Goal: Transaction & Acquisition: Download file/media

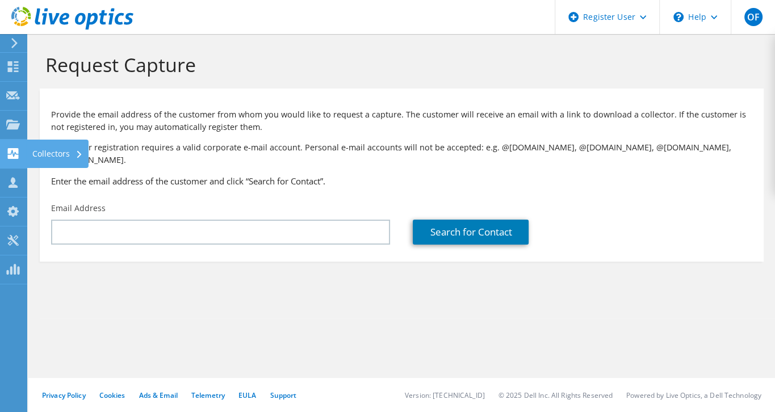
click at [18, 154] on use at bounding box center [13, 153] width 11 height 11
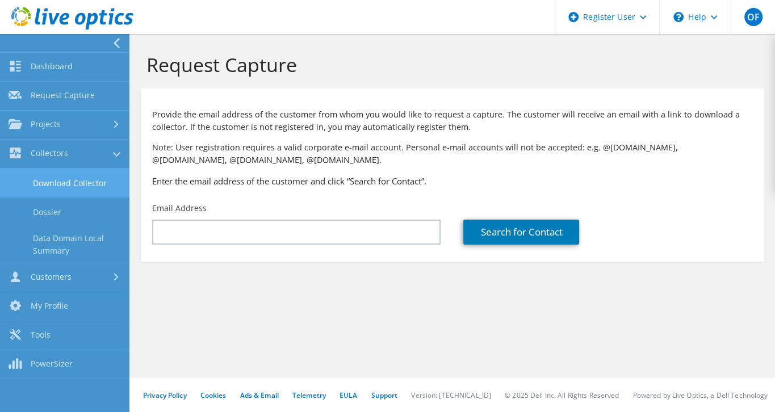
click at [50, 177] on link "Download Collector" at bounding box center [64, 183] width 129 height 29
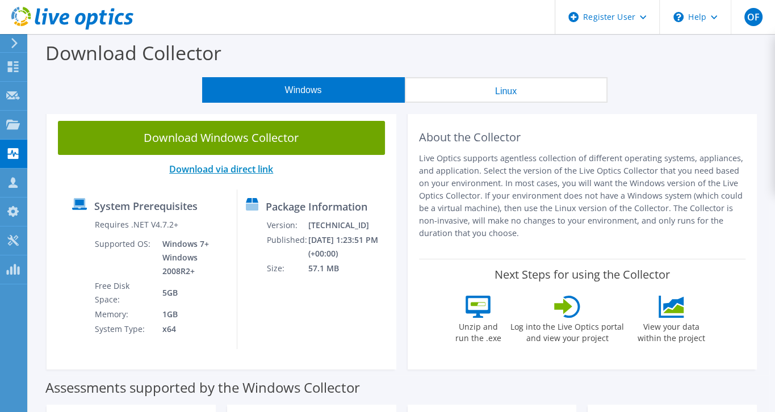
click at [223, 173] on link "Download via direct link" at bounding box center [221, 169] width 104 height 12
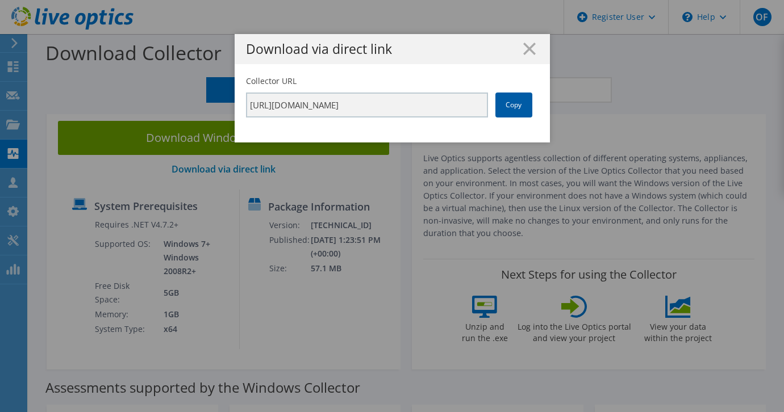
click at [511, 106] on link "Copy" at bounding box center [513, 105] width 37 height 25
click at [402, 112] on input "https://app.liveoptics.com/collector/direct?request=94da9825-140d-4d8e-8bff-b3f…" at bounding box center [367, 105] width 242 height 25
drag, startPoint x: 359, startPoint y: 110, endPoint x: 701, endPoint y: 149, distance: 344.7
click at [701, 149] on div "Download via direct link Collector URL https://app.liveoptics.com/collector/dir…" at bounding box center [392, 206] width 784 height 344
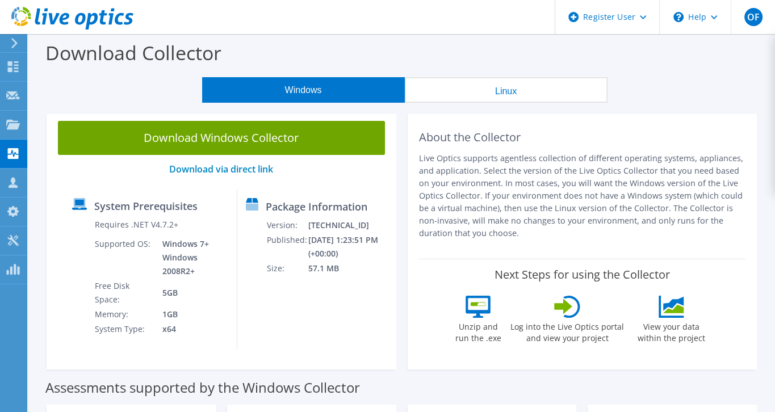
click at [479, 97] on button "Linux" at bounding box center [506, 90] width 203 height 26
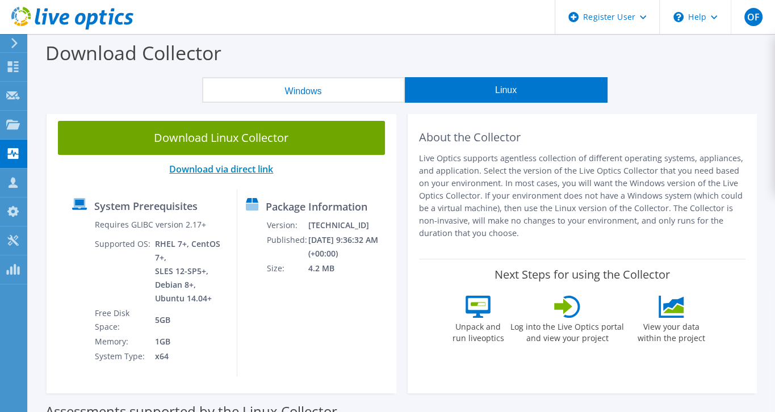
click at [210, 169] on link "Download via direct link" at bounding box center [221, 169] width 104 height 12
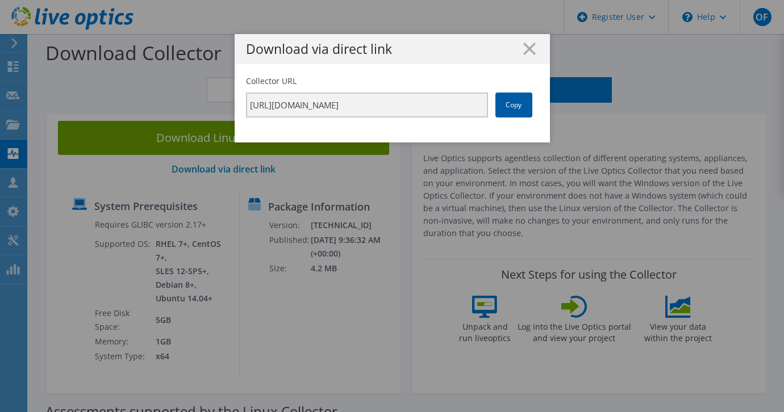
click at [511, 107] on link "Copy" at bounding box center [513, 105] width 37 height 25
